Goal: Task Accomplishment & Management: Manage account settings

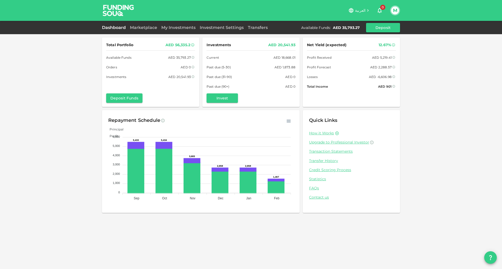
click at [115, 14] on img at bounding box center [118, 10] width 39 height 21
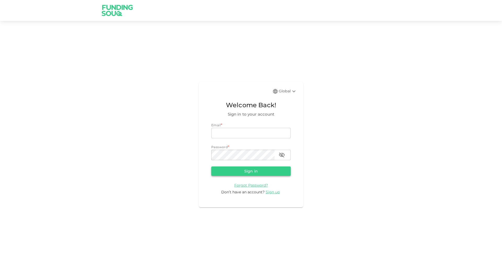
type input "[EMAIL_ADDRESS][DOMAIN_NAME]"
click at [261, 172] on button "Sign in" at bounding box center [250, 171] width 79 height 9
